Goal: Task Accomplishment & Management: Use online tool/utility

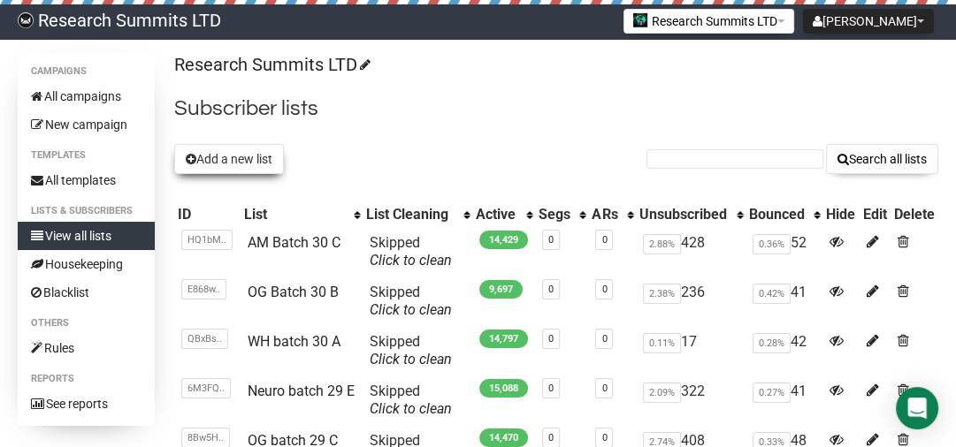
click at [216, 156] on button "Add a new list" at bounding box center [229, 159] width 110 height 30
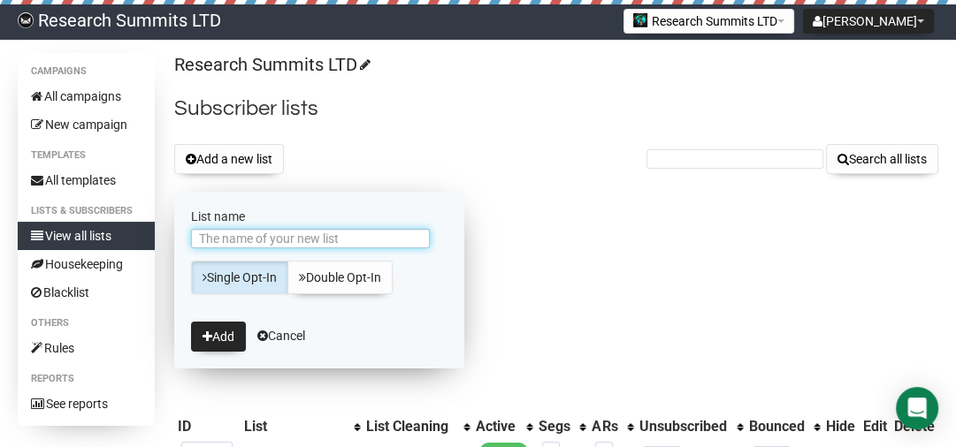
click at [348, 244] on input "List name" at bounding box center [310, 238] width 239 height 19
type input "OG Batch 31 A"
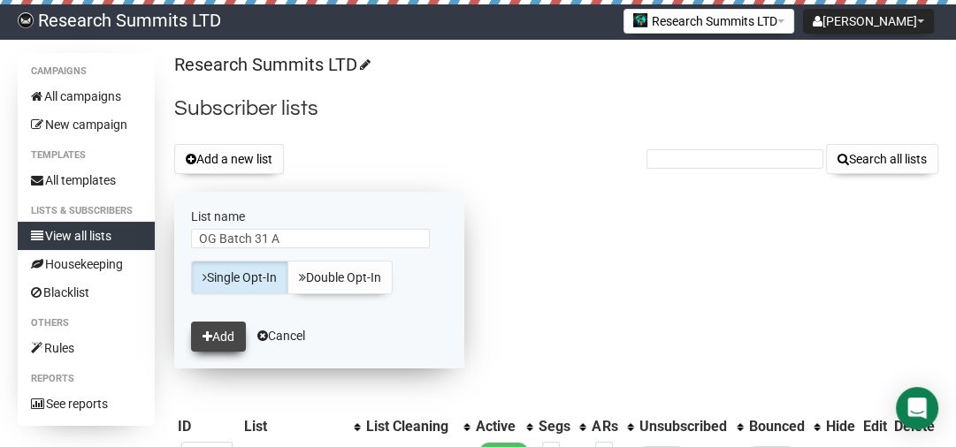
click at [238, 347] on button "Add" at bounding box center [218, 337] width 55 height 30
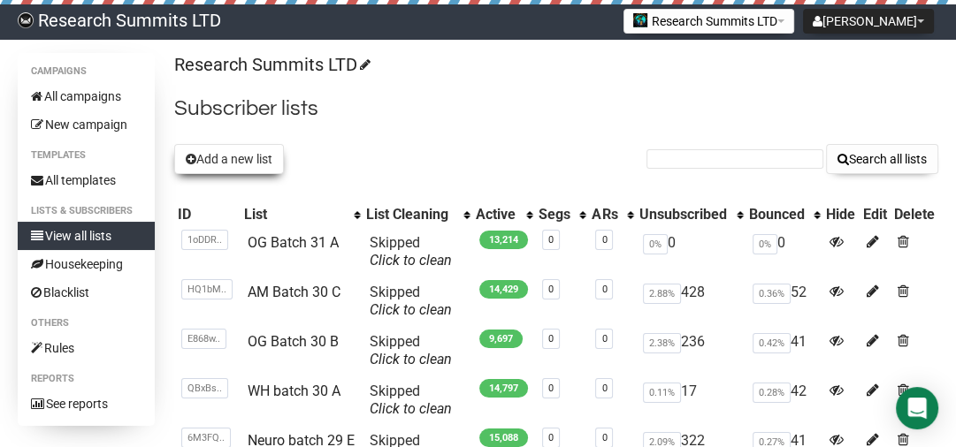
click at [227, 160] on button "Add a new list" at bounding box center [229, 159] width 110 height 30
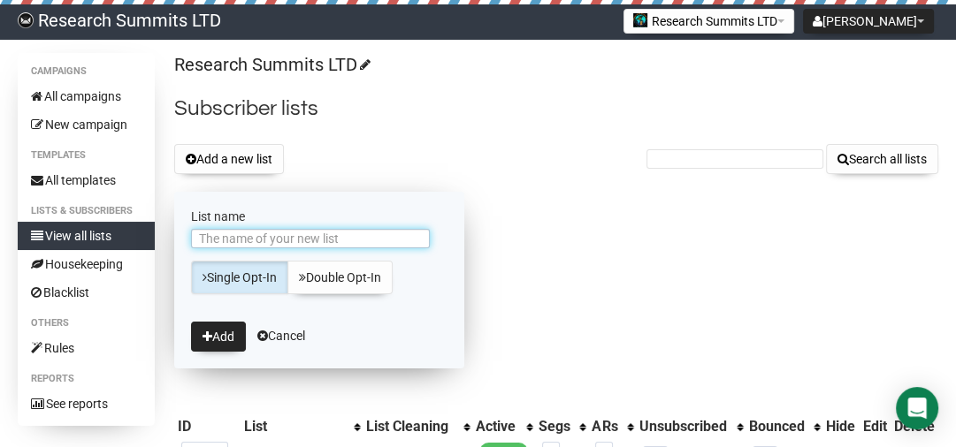
click at [262, 238] on input "List name" at bounding box center [310, 238] width 239 height 19
type input "AM batch 31 B"
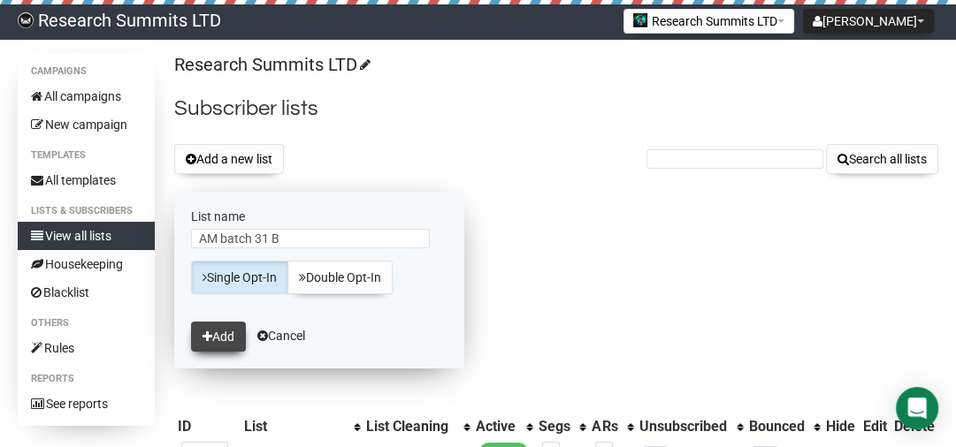
click at [231, 332] on button "Add" at bounding box center [218, 337] width 55 height 30
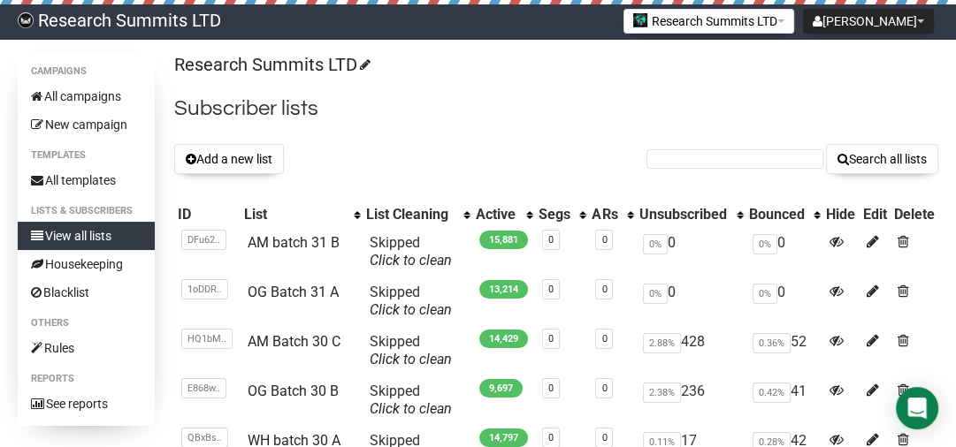
click at [233, 157] on button "Add a new list" at bounding box center [229, 159] width 110 height 30
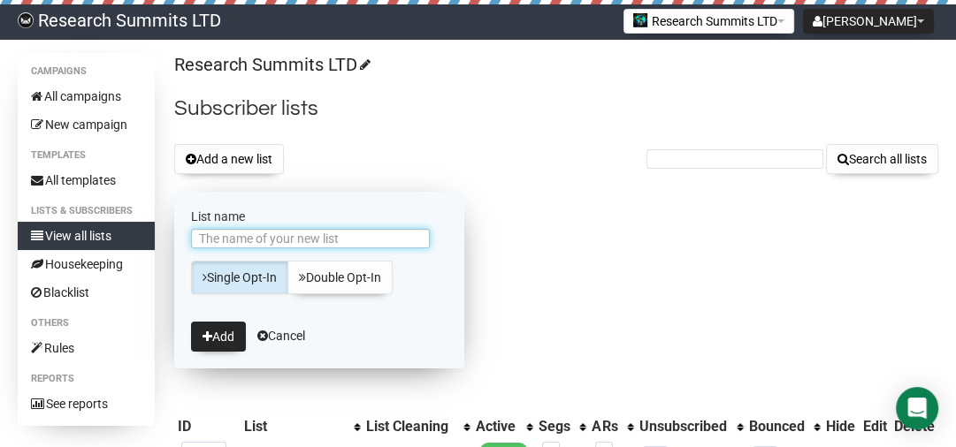
click at [338, 237] on input "List name" at bounding box center [310, 238] width 239 height 19
type input "WH Batch 31 C"
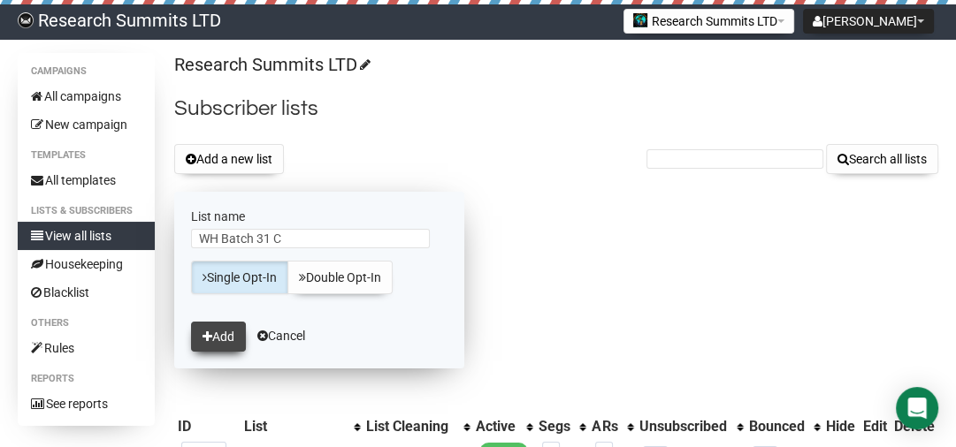
click at [224, 324] on button "Add" at bounding box center [218, 337] width 55 height 30
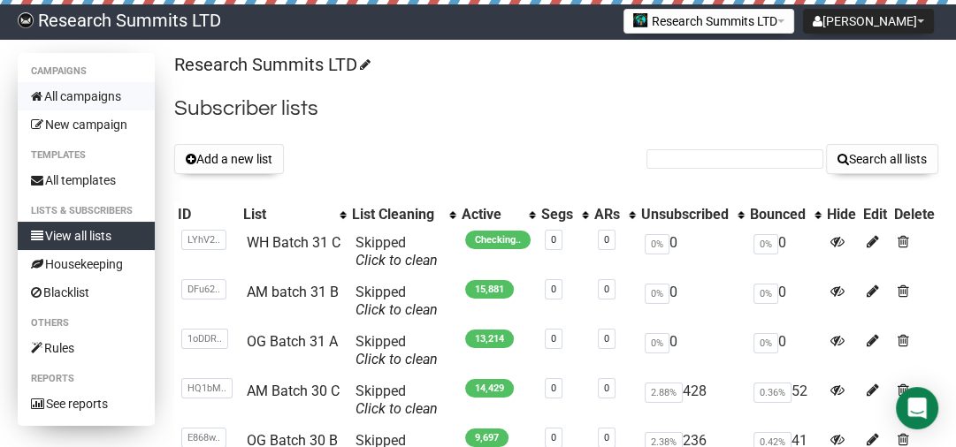
click at [80, 96] on link "All campaigns" at bounding box center [86, 96] width 137 height 28
